Goal: Understand process/instructions

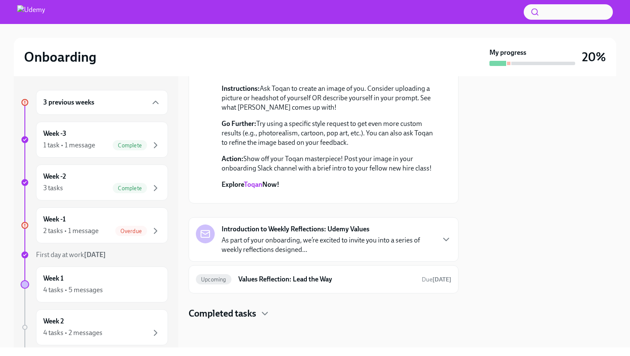
scroll to position [1628, 0]
click at [274, 255] on div "Introduction to Weekly Reflections: Udemy Values As part of your onboarding, we…" at bounding box center [324, 239] width 270 height 45
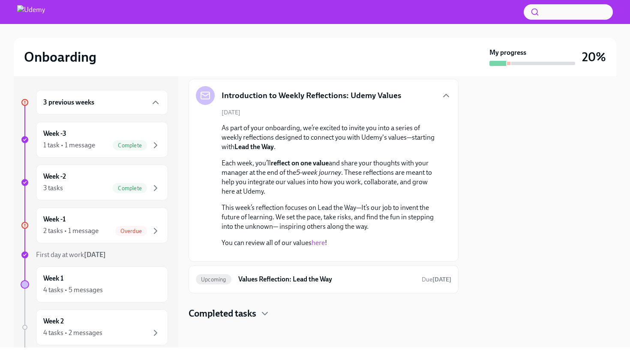
scroll to position [1851, 0]
click at [318, 239] on link "here" at bounding box center [317, 243] width 13 height 8
click at [303, 286] on div "Upcoming Values Reflection: Lead the Way Due [DATE]" at bounding box center [323, 279] width 255 height 14
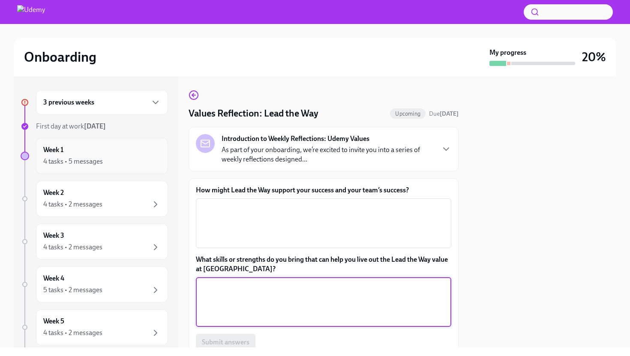
click at [123, 162] on div "4 tasks • 5 messages" at bounding box center [101, 161] width 117 height 10
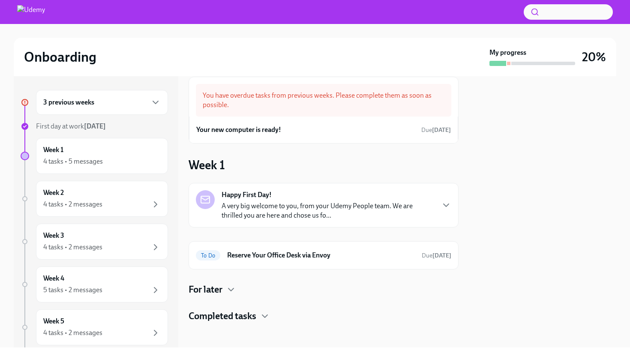
scroll to position [11, 0]
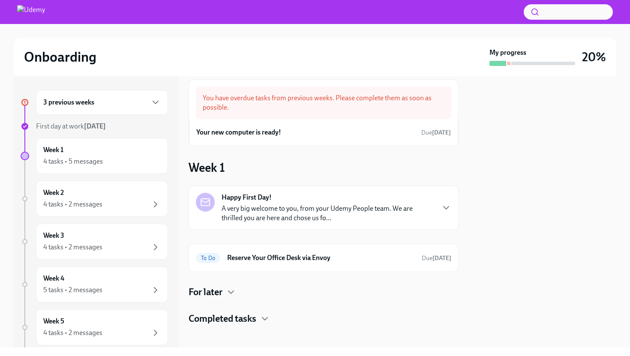
click at [364, 224] on div "Happy First Day! A very big welcome to you, from your Udemy People team. We are…" at bounding box center [324, 208] width 270 height 45
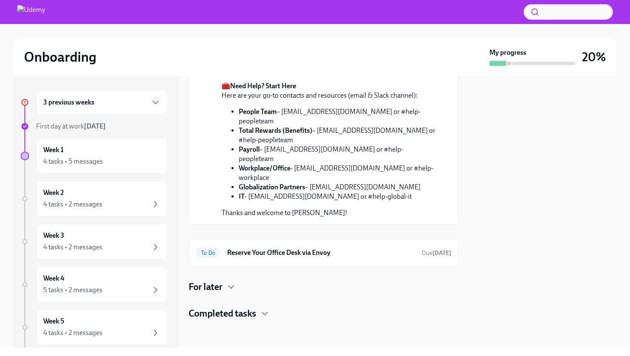
scroll to position [451, 0]
click at [238, 293] on div "Happy First Day! [DATE] A very big welcome to you, from your Udemy People team.…" at bounding box center [324, 73] width 270 height 494
click at [269, 315] on icon "button" at bounding box center [265, 313] width 10 height 10
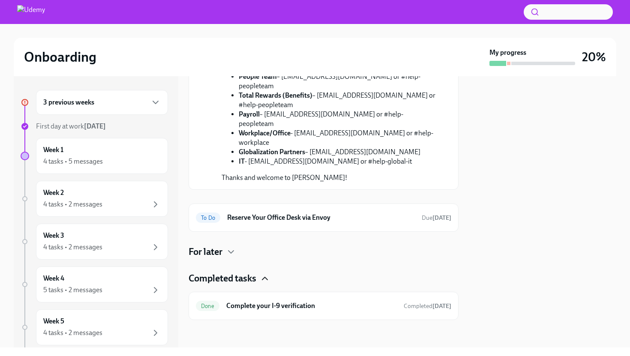
scroll to position [486, 0]
click at [233, 253] on icon "button" at bounding box center [231, 252] width 10 height 10
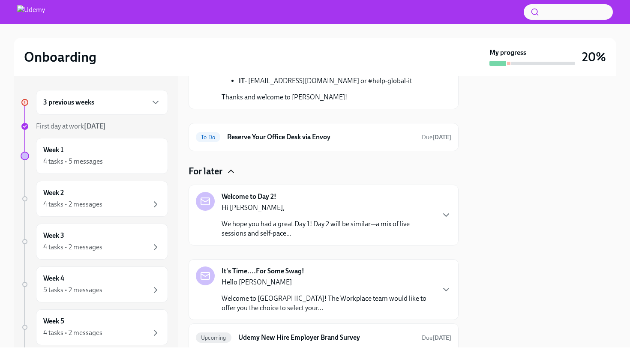
click at [335, 238] on p "We hope you had a great Day 1! Day 2 will be similar—a mix of live sessions and…" at bounding box center [327, 228] width 212 height 19
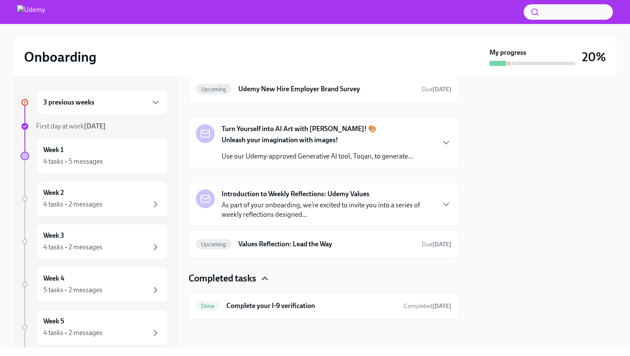
scroll to position [927, 0]
click at [404, 161] on p "Use our Udemy-approved Generative AI tool, Toqan, to generate..." at bounding box center [317, 156] width 192 height 9
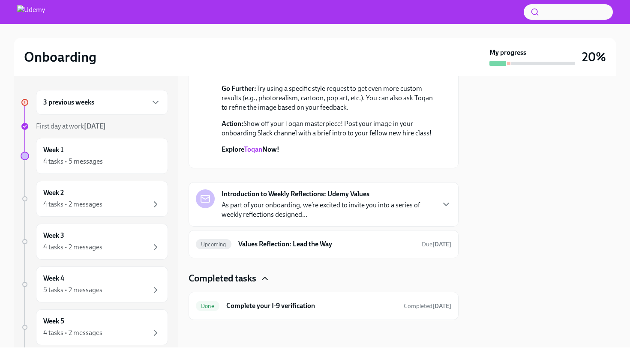
scroll to position [1281, 0]
click at [348, 219] on p "As part of your onboarding, we’re excited to invite you into a series of weekly…" at bounding box center [327, 209] width 212 height 19
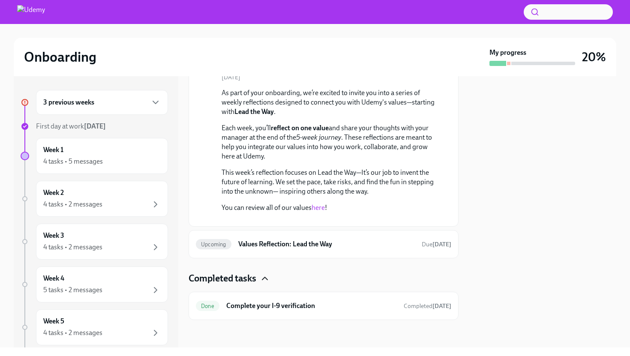
scroll to position [1535, 0]
click at [153, 207] on icon "button" at bounding box center [155, 204] width 10 height 10
